Goal: Transaction & Acquisition: Purchase product/service

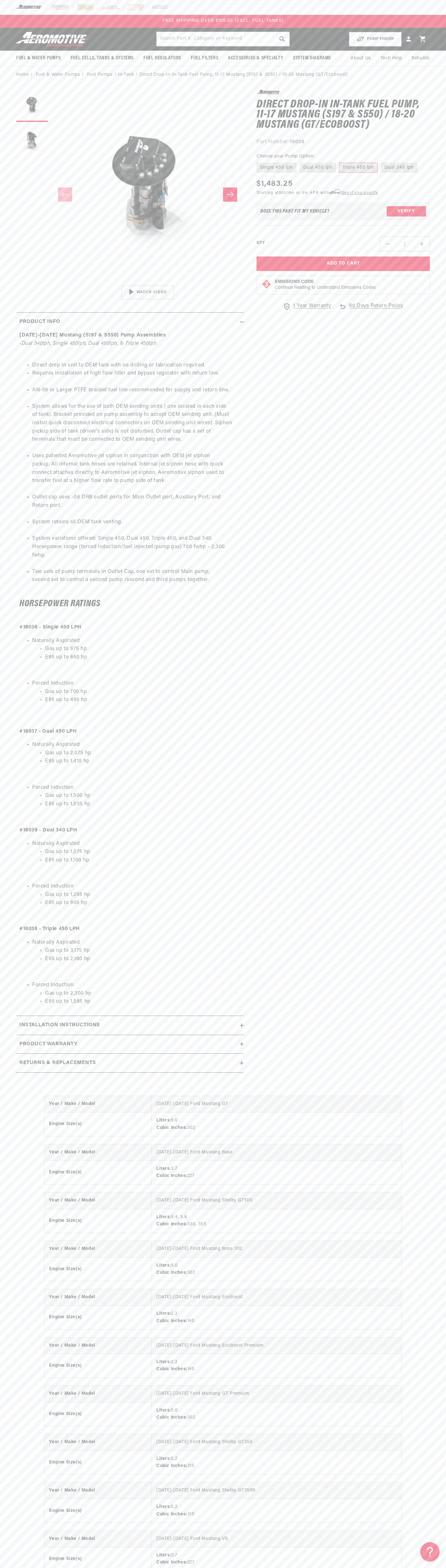
click at [389, 23] on div "FREE SHIPPING OVER $109.00 (EXCL. FUEL TANKS)" at bounding box center [223, 21] width 446 height 13
click at [435, 1534] on div "Year / Make / Model [DATE]-[DATE] Ford Mustang GT Engine Size(s) Liters: 5.0 Cu…" at bounding box center [223, 1363] width 446 height 561
click at [380, 1563] on html "Skip to content Your cart Your cart is empty Loading... You may also like Subto…" at bounding box center [223, 784] width 446 height 1568
click at [22, 1392] on div "Year / Make / Model [DATE]-[DATE] Ford Mustang GT Engine Size(s) Liters: 5.0 Cu…" at bounding box center [223, 1363] width 446 height 561
